Goal: Check status: Check status

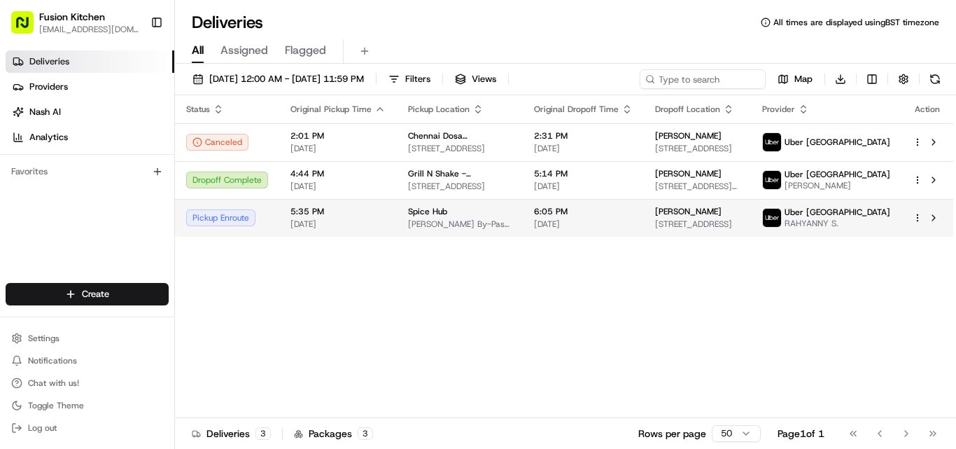
click at [389, 232] on td "5:35 PM 08/19/2025" at bounding box center [338, 218] width 118 height 38
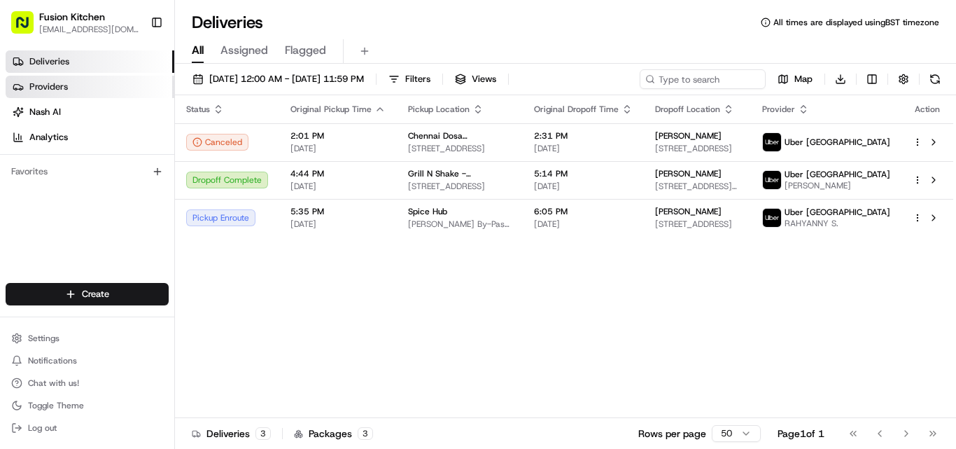
click at [91, 82] on link "Providers" at bounding box center [90, 87] width 169 height 22
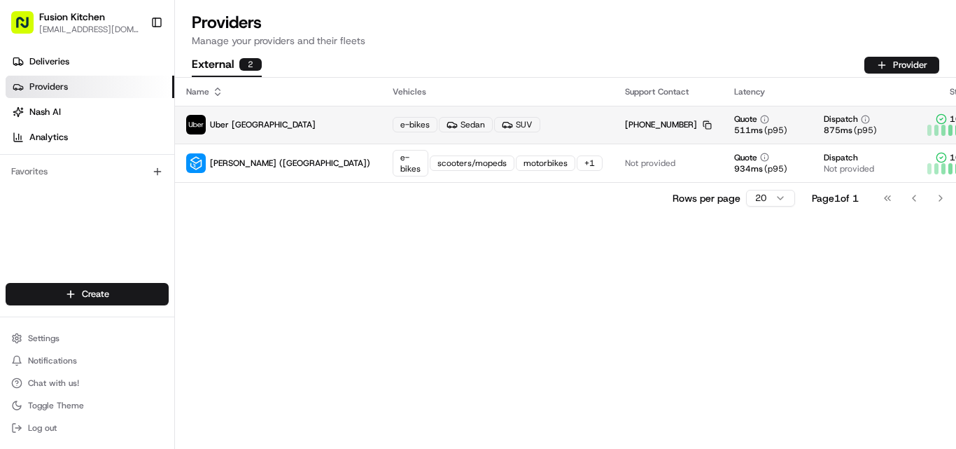
click at [703, 125] on icon "button" at bounding box center [707, 124] width 9 height 9
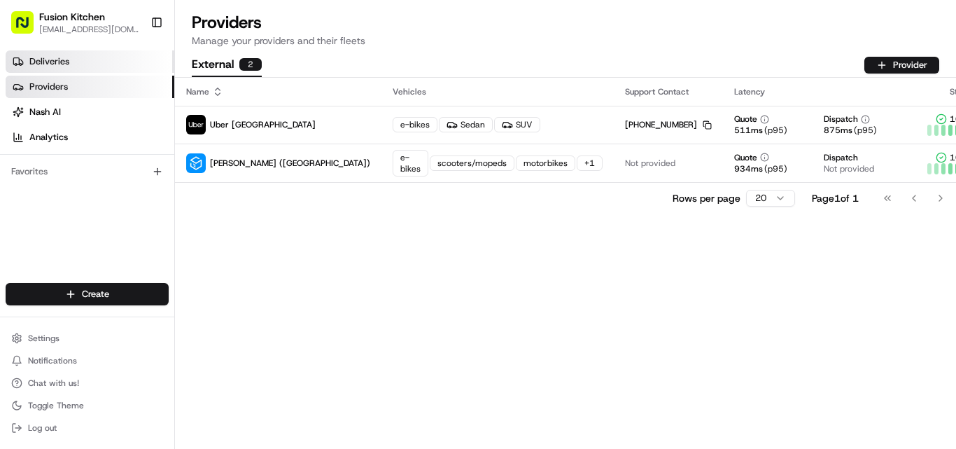
click at [74, 61] on link "Deliveries" at bounding box center [90, 61] width 169 height 22
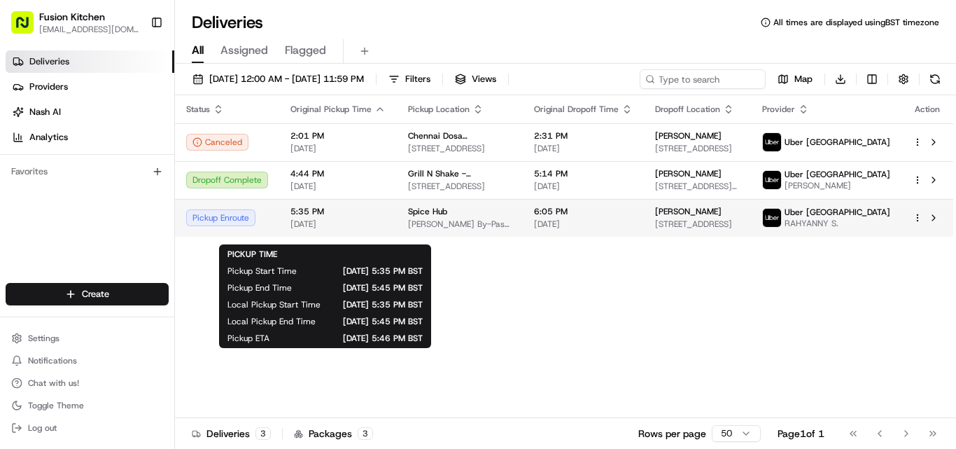
click at [343, 217] on span "5:35 PM" at bounding box center [338, 211] width 95 height 11
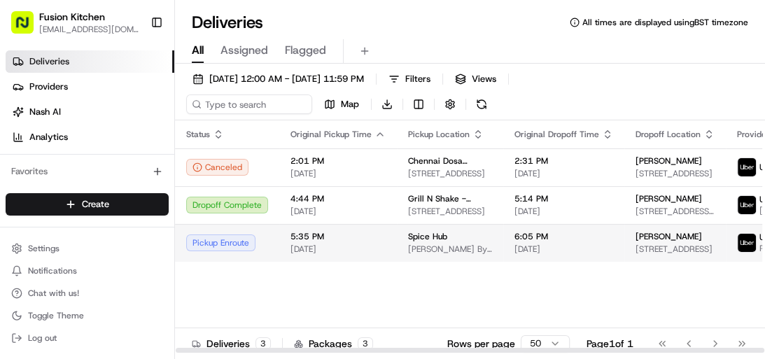
click at [550, 242] on span "6:05 PM" at bounding box center [564, 236] width 99 height 11
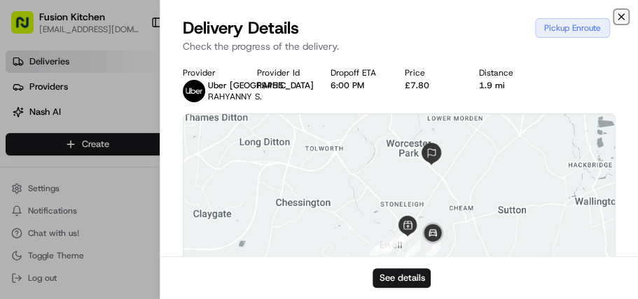
click at [624, 15] on icon "button" at bounding box center [620, 16] width 11 height 11
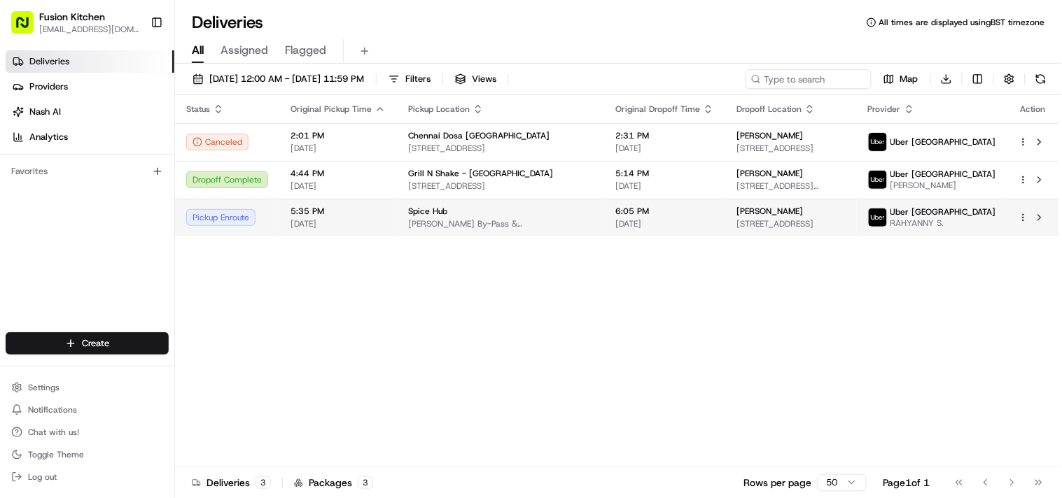
click at [461, 215] on div "Spice Hub" at bounding box center [500, 211] width 185 height 11
click at [420, 230] on span "[PERSON_NAME] By-Pass & [GEOGRAPHIC_DATA] 2PP, [GEOGRAPHIC_DATA]" at bounding box center [500, 223] width 185 height 11
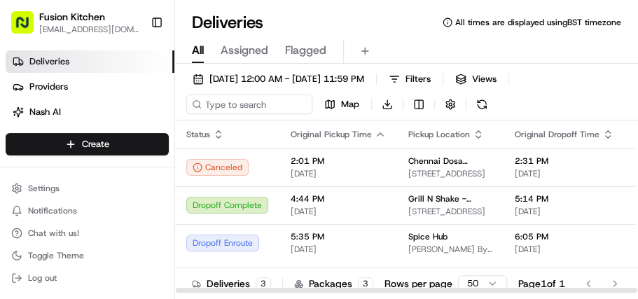
click at [618, 68] on div "[DATE] 12:00 AM - [DATE] 11:59 PM Filters Views Map Download Status Original Pi…" at bounding box center [406, 195] width 463 height 263
